Goal: Task Accomplishment & Management: Use online tool/utility

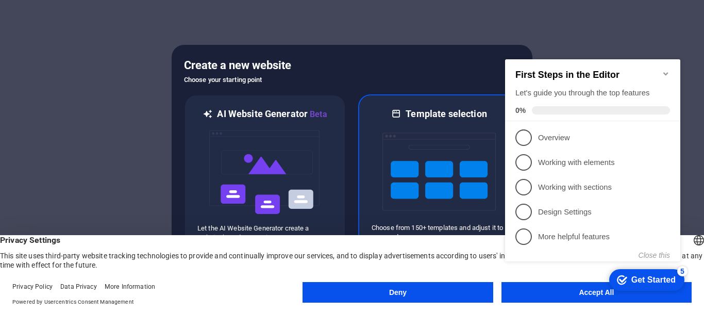
click at [408, 129] on img at bounding box center [438, 171] width 113 height 103
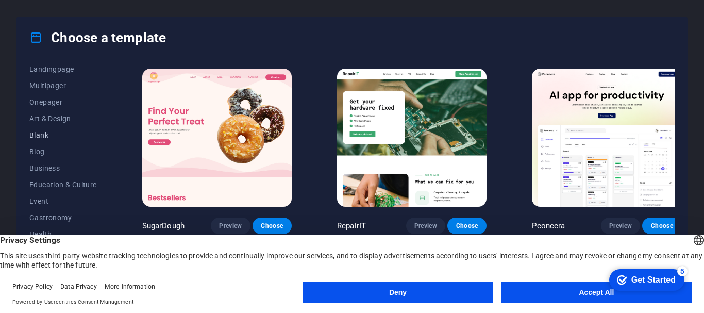
scroll to position [57, 0]
click at [50, 148] on span "Blank" at bounding box center [62, 149] width 67 height 8
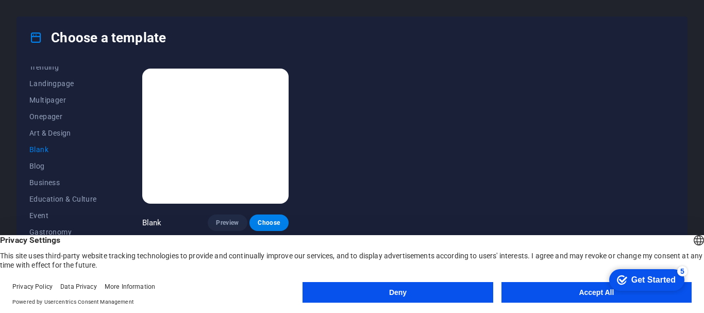
click at [555, 298] on button "Accept All" at bounding box center [596, 292] width 190 height 21
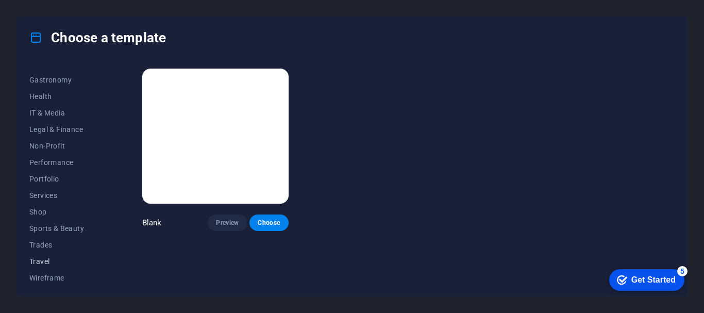
scroll to position [212, 0]
click at [52, 273] on span "Wireframe" at bounding box center [62, 275] width 67 height 8
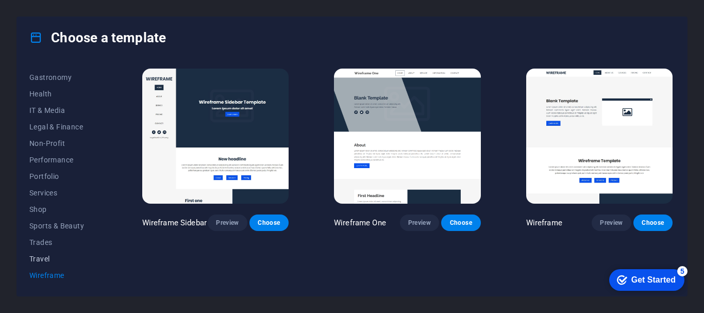
click at [41, 260] on span "Travel" at bounding box center [62, 258] width 67 height 8
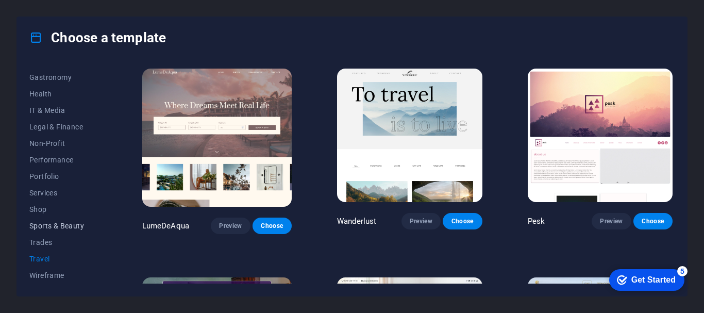
click at [49, 231] on button "Sports & Beauty" at bounding box center [62, 225] width 67 height 16
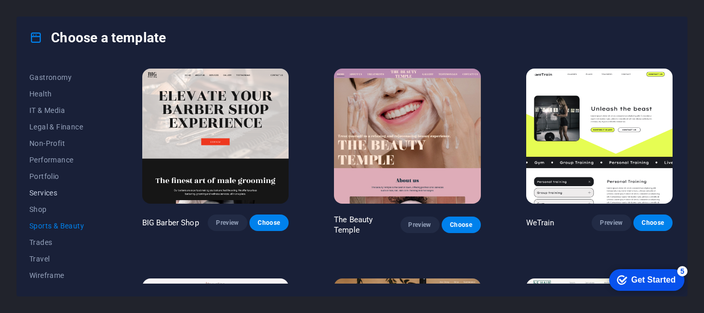
click at [53, 193] on span "Services" at bounding box center [62, 193] width 67 height 8
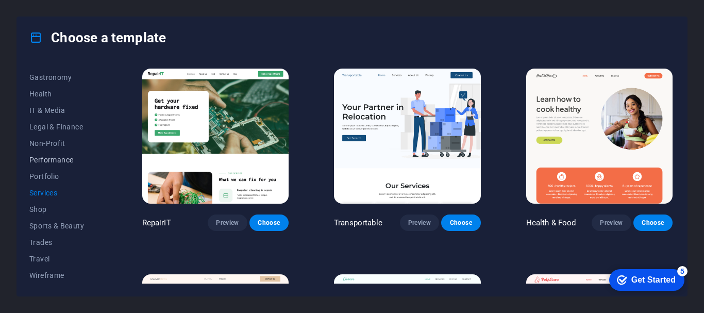
click at [48, 162] on span "Performance" at bounding box center [62, 160] width 67 height 8
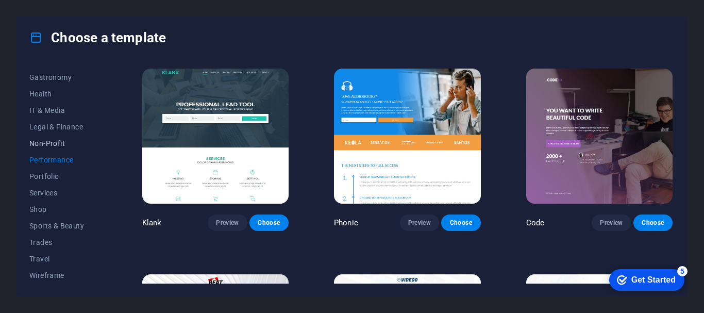
click at [53, 135] on button "Non-Profit" at bounding box center [62, 143] width 67 height 16
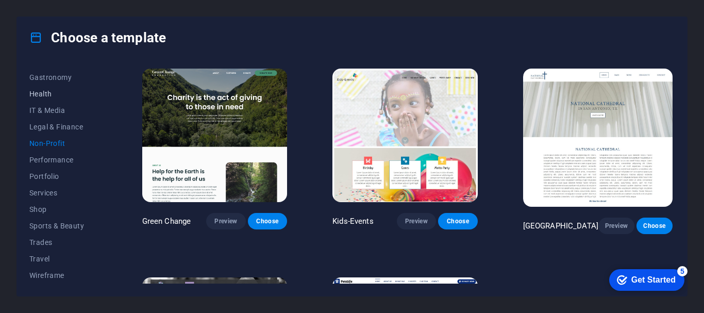
scroll to position [0, 0]
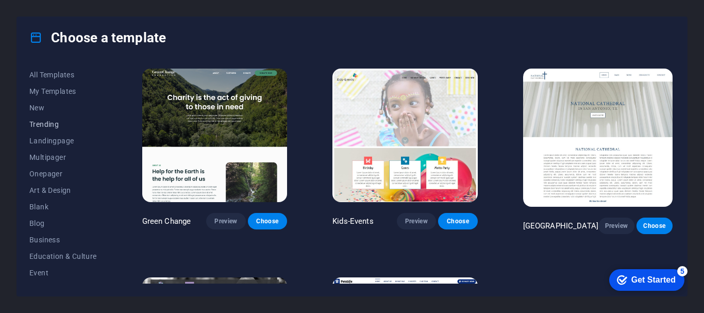
click at [50, 126] on span "Trending" at bounding box center [62, 124] width 67 height 8
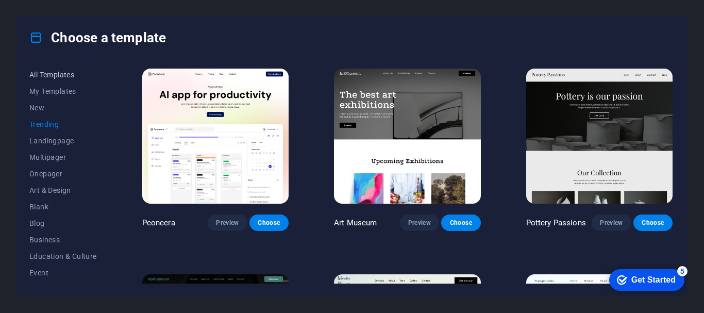
click at [55, 77] on span "All Templates" at bounding box center [62, 75] width 67 height 8
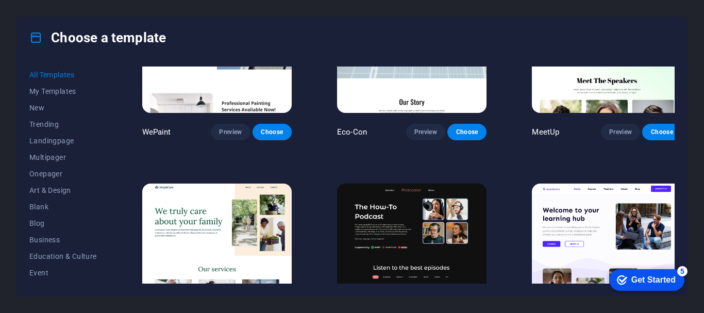
scroll to position [1185, 0]
